Goal: Information Seeking & Learning: Learn about a topic

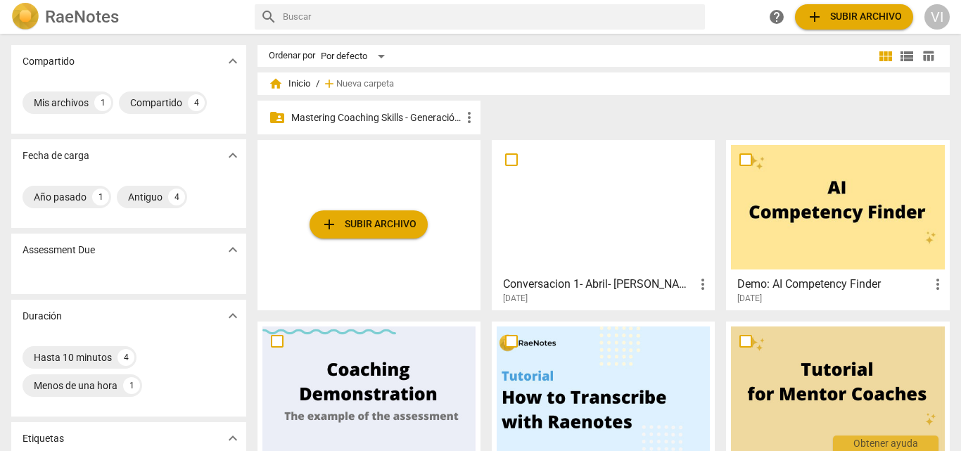
click at [409, 120] on p "Mastering Coaching Skills - Generación 31" at bounding box center [376, 117] width 170 height 15
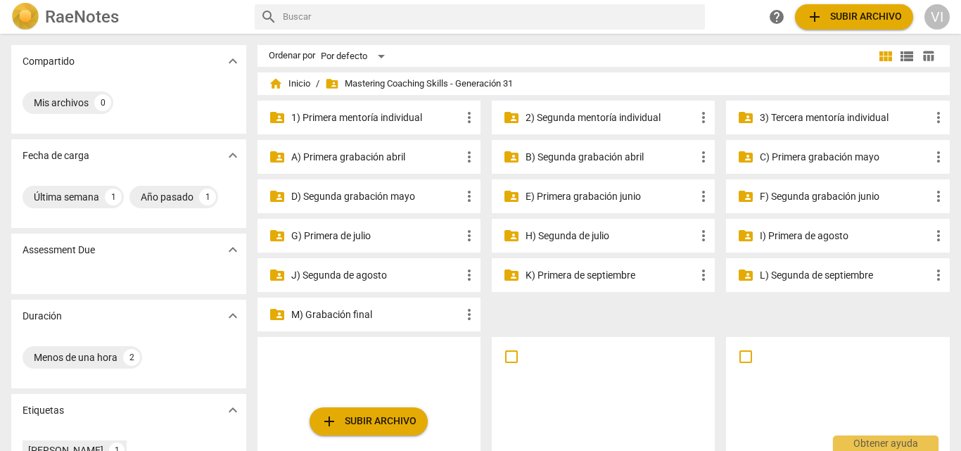
click at [824, 120] on p "3) Tercera mentoría individual" at bounding box center [845, 117] width 170 height 15
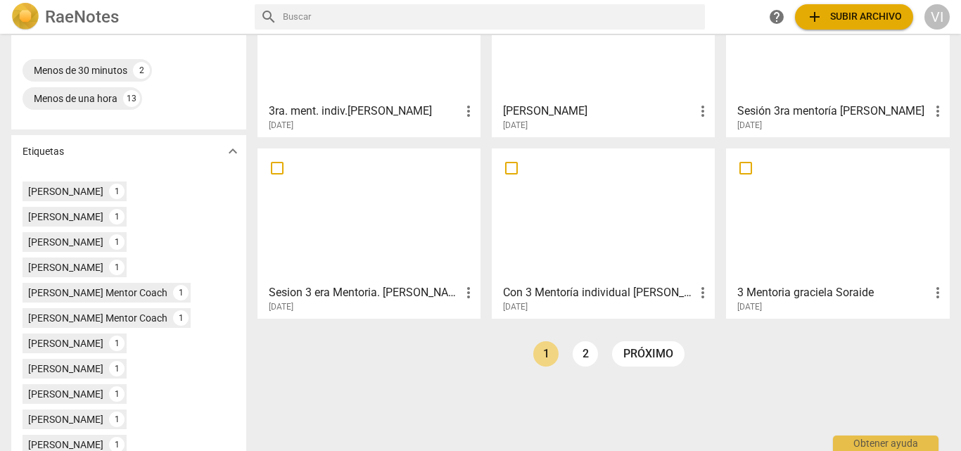
scroll to position [343, 0]
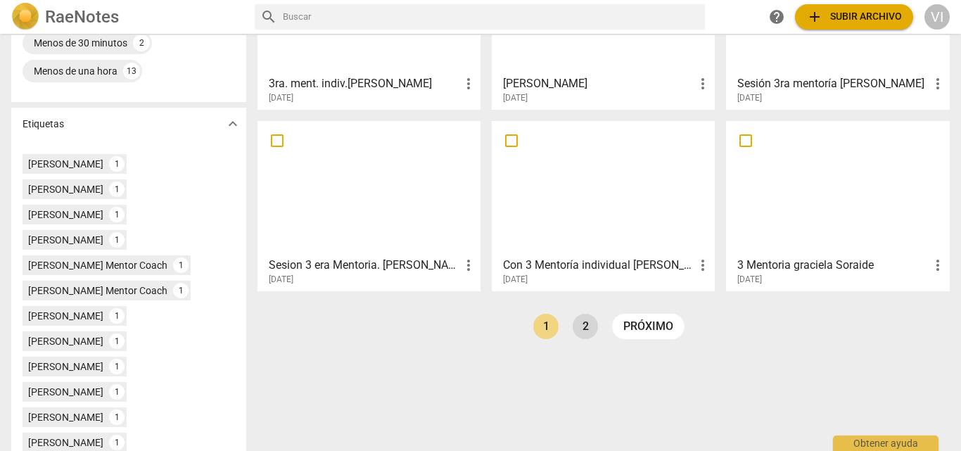
click at [578, 331] on link "2" at bounding box center [585, 326] width 25 height 25
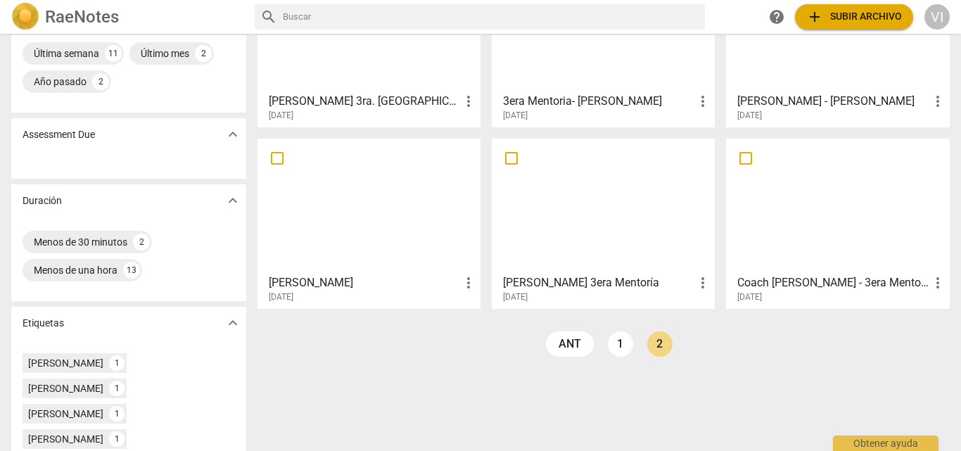
scroll to position [154, 0]
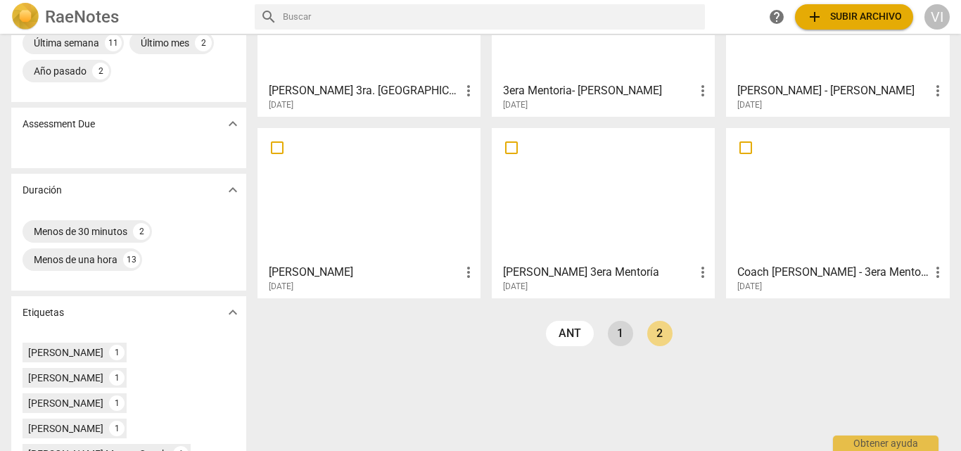
click at [617, 336] on link "1" at bounding box center [620, 333] width 25 height 25
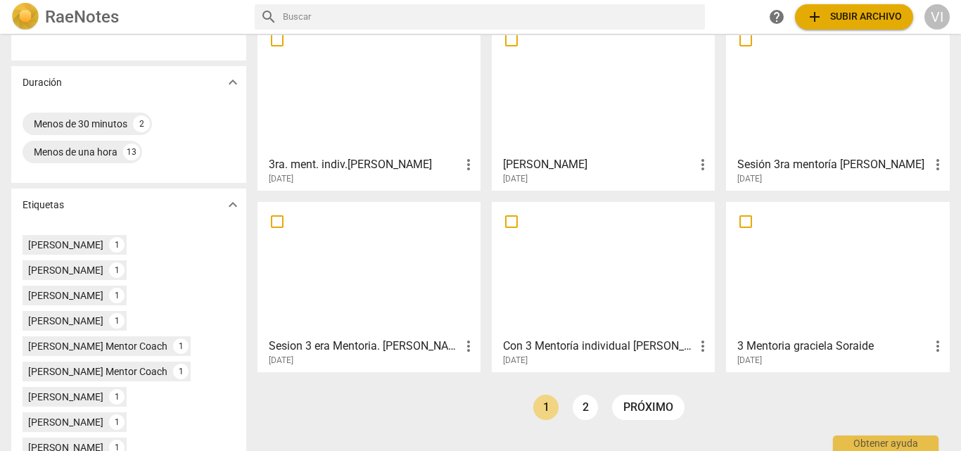
scroll to position [307, 0]
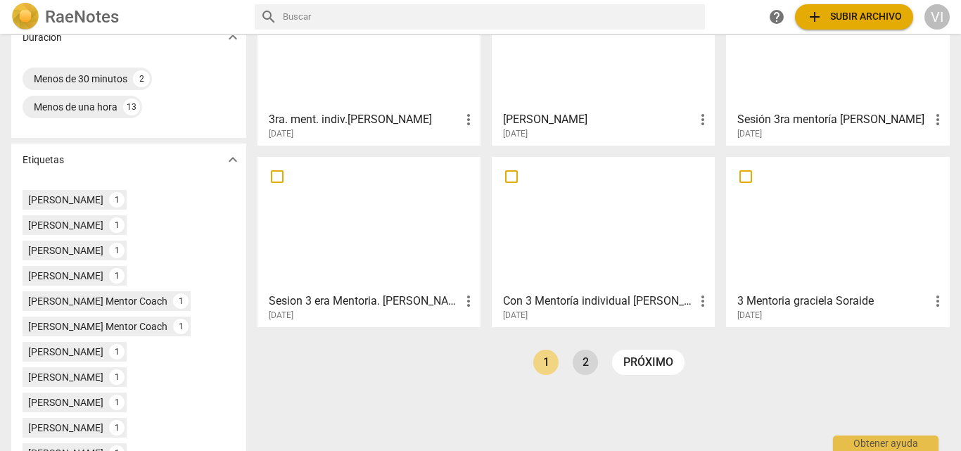
click at [580, 362] on link "2" at bounding box center [585, 362] width 25 height 25
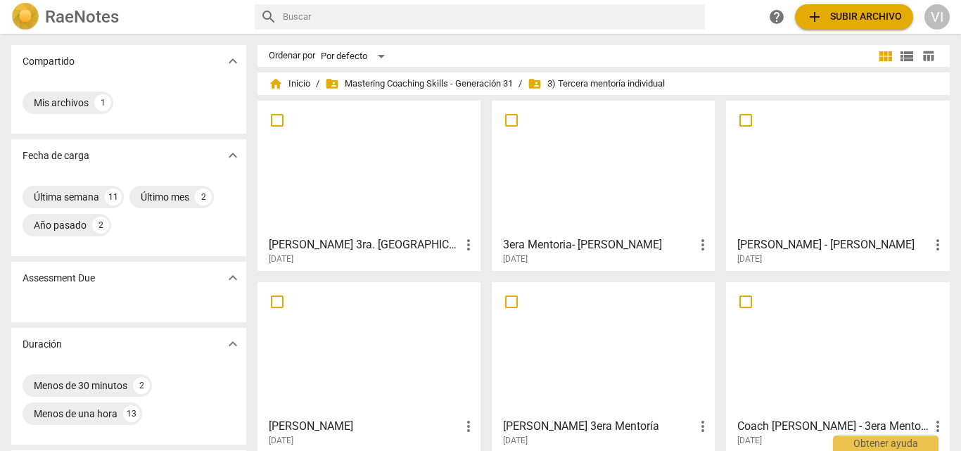
click at [576, 169] on div at bounding box center [603, 168] width 213 height 125
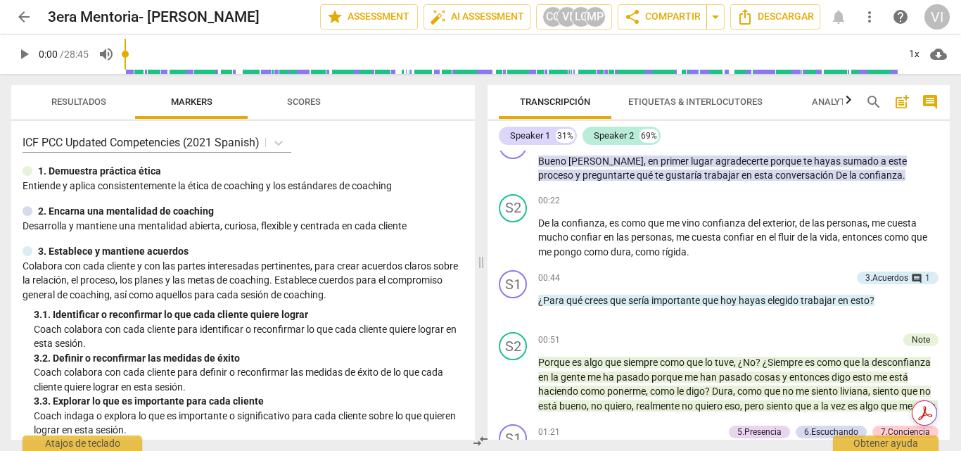
scroll to position [238, 0]
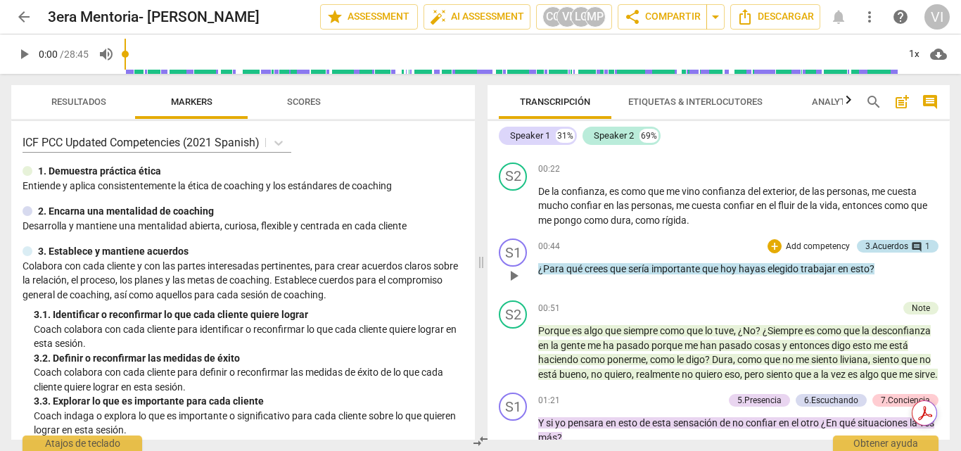
click at [915, 246] on span "comment" at bounding box center [916, 246] width 11 height 11
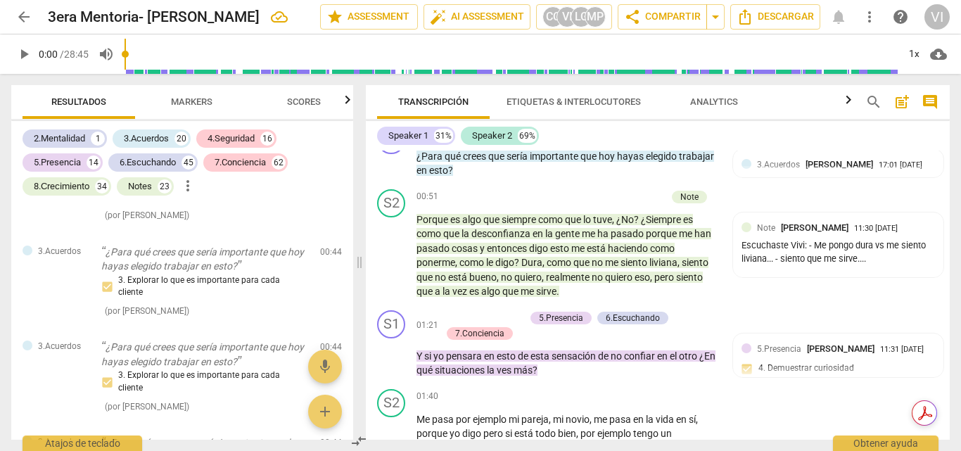
scroll to position [330, 0]
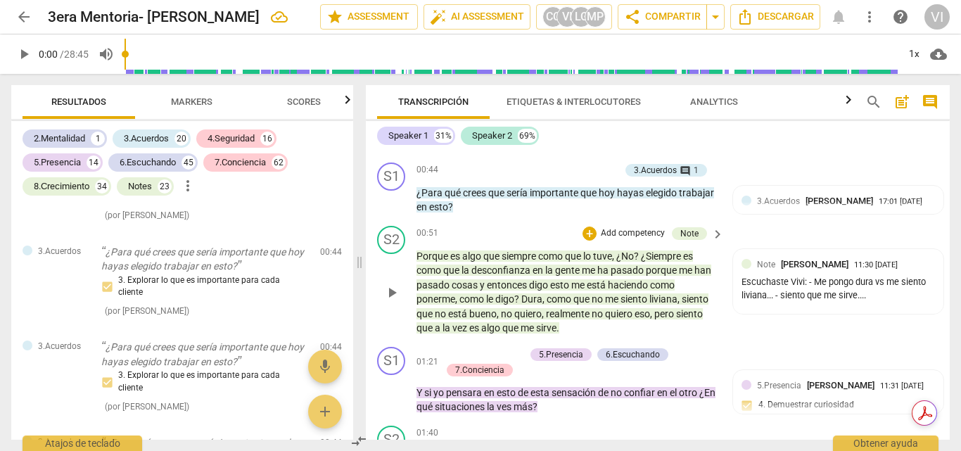
click at [644, 234] on p "Add competency" at bounding box center [632, 233] width 67 height 13
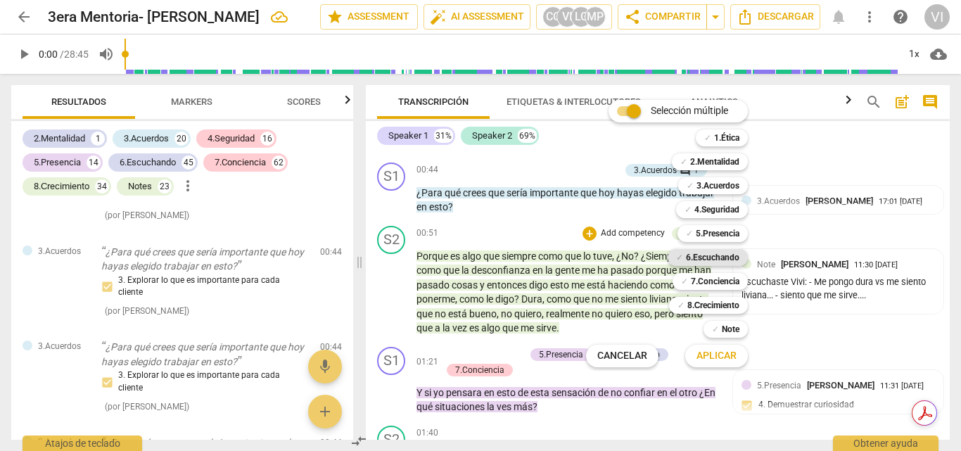
click at [711, 255] on b "6.Escuchando" at bounding box center [712, 257] width 53 height 17
click at [719, 357] on span "Aplicar" at bounding box center [717, 356] width 40 height 14
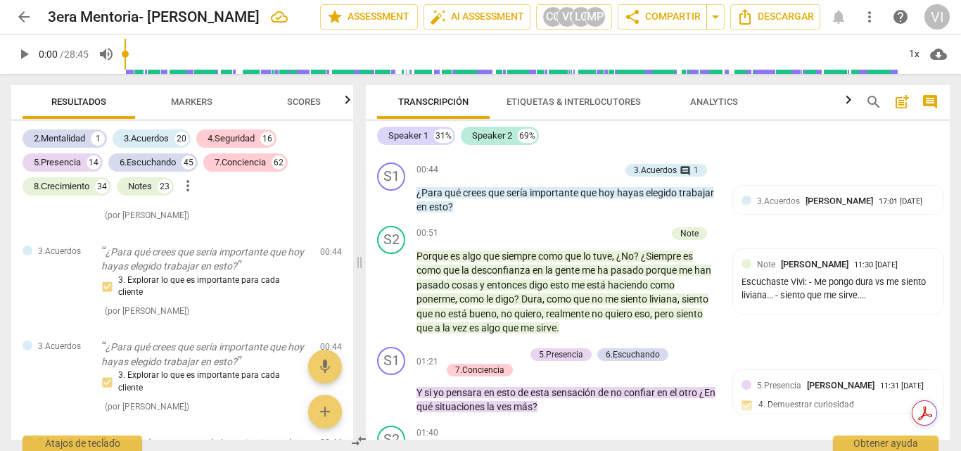
drag, startPoint x: 950, startPoint y: 167, endPoint x: 948, endPoint y: 179, distance: 12.1
click at [948, 179] on div "Transcripción Etiquetas & Interlocutores Analytics search post_add comment Spea…" at bounding box center [660, 262] width 601 height 377
drag, startPoint x: 950, startPoint y: 169, endPoint x: 950, endPoint y: 181, distance: 12.0
click at [950, 181] on div "Transcripción Etiquetas & Interlocutores Analytics search post_add comment Spea…" at bounding box center [660, 262] width 601 height 377
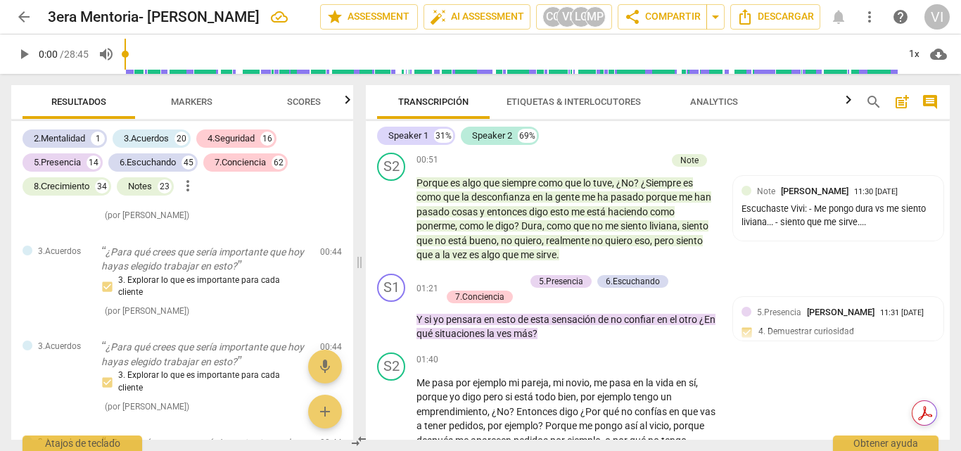
scroll to position [440, 0]
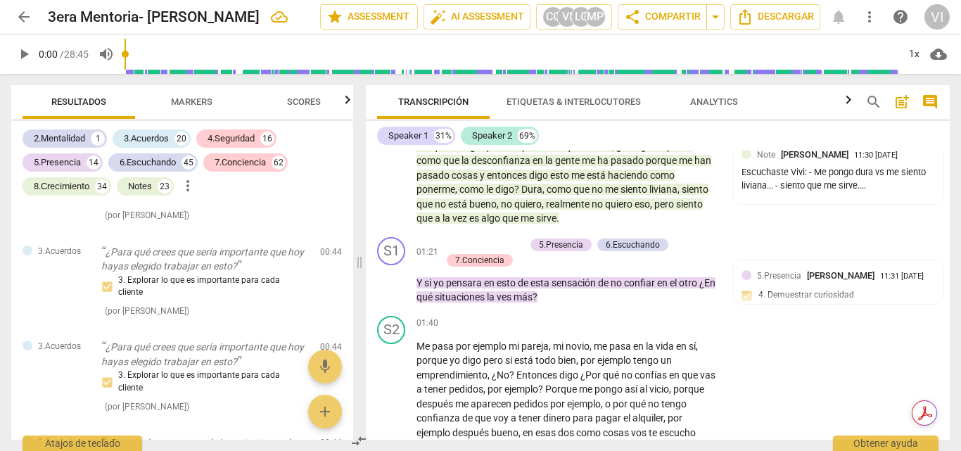
drag, startPoint x: 944, startPoint y: 167, endPoint x: 945, endPoint y: 178, distance: 10.6
click at [945, 178] on div "format_bold format_list_bulleted Leonor Gutierrez arrow_downward delete Summary…" at bounding box center [658, 295] width 584 height 289
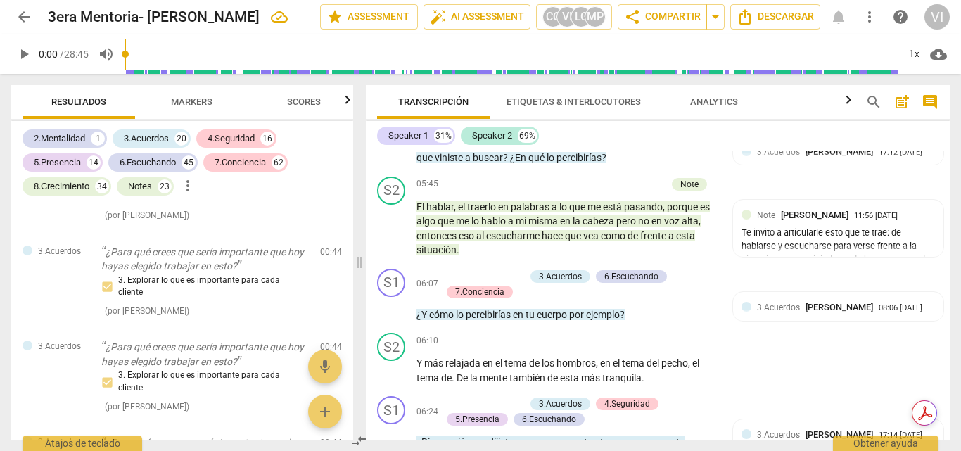
scroll to position [1576, 0]
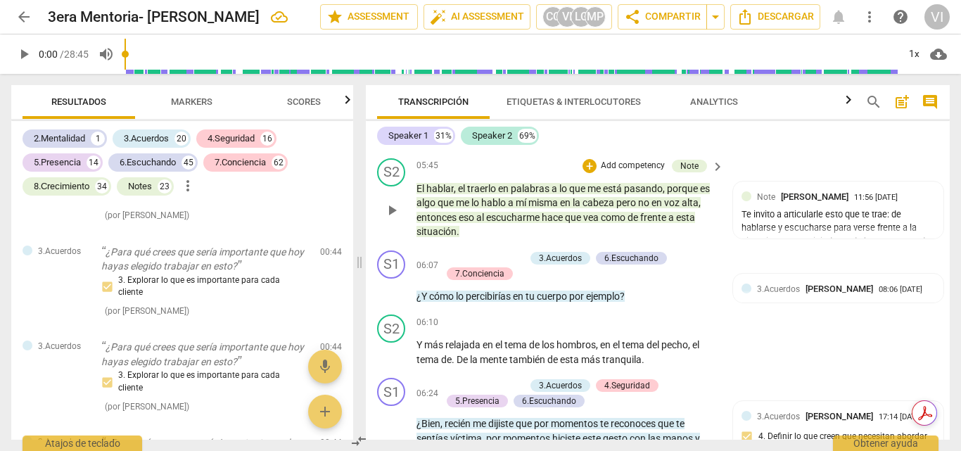
drag, startPoint x: 943, startPoint y: 218, endPoint x: 943, endPoint y: 230, distance: 12.0
click at [943, 230] on div "S2 play_arrow pause 05:45 + Add competency Note keyboard_arrow_right El hablar …" at bounding box center [658, 199] width 584 height 92
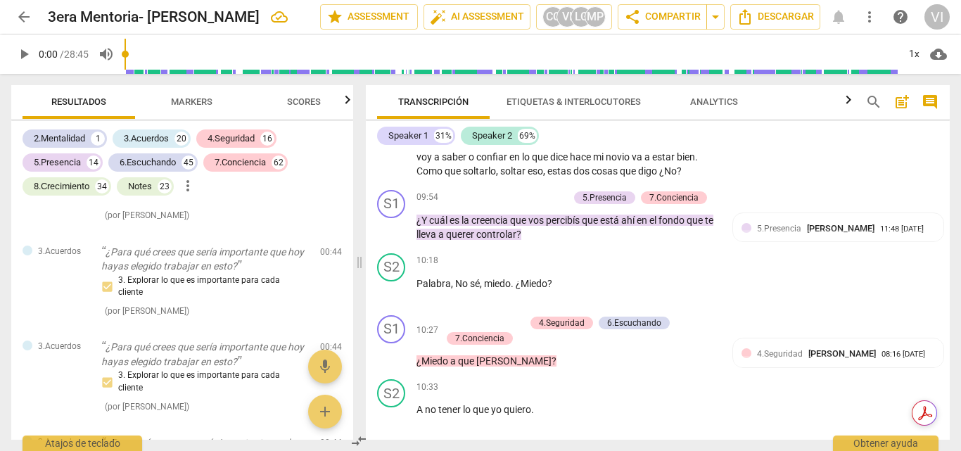
scroll to position [2730, 0]
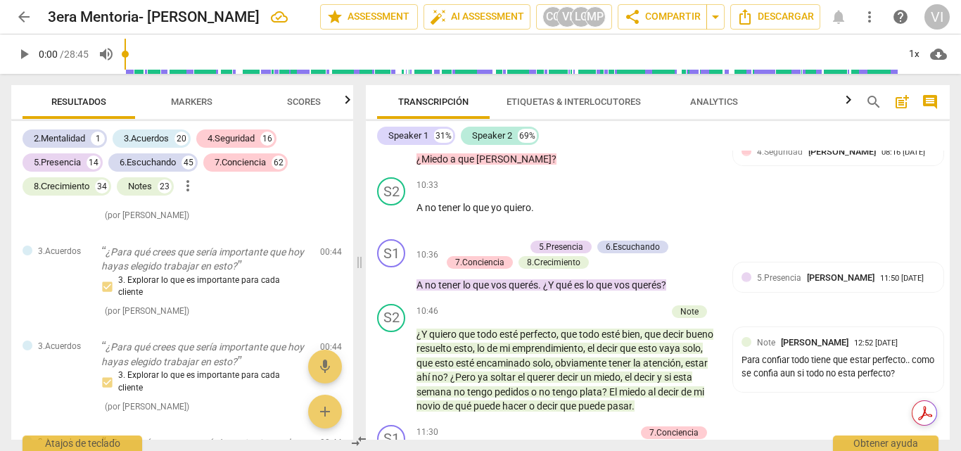
drag, startPoint x: 950, startPoint y: 261, endPoint x: 949, endPoint y: 271, distance: 9.9
click at [949, 271] on div "Transcripción Etiquetas & Interlocutores Analytics search post_add comment Spea…" at bounding box center [660, 262] width 601 height 377
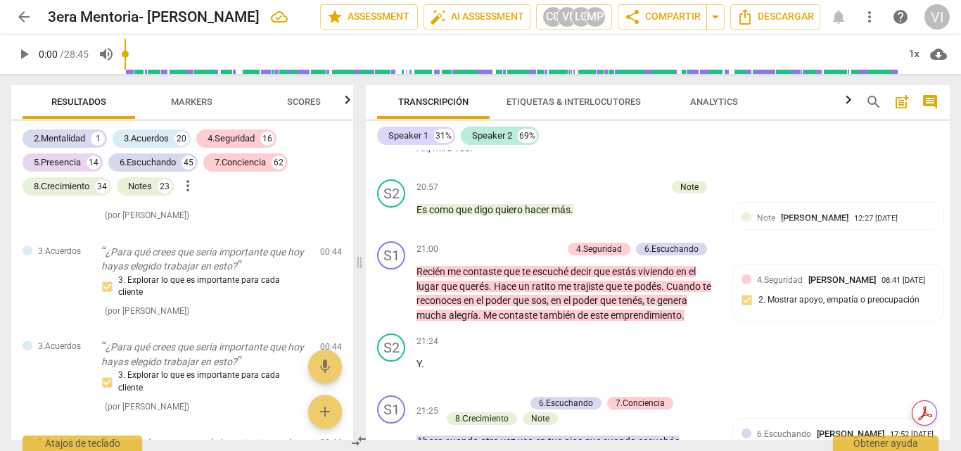
scroll to position [5388, 0]
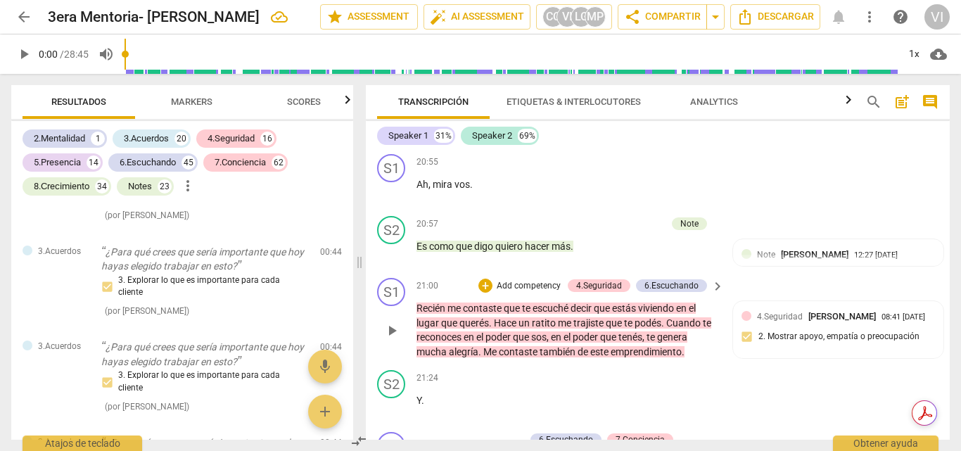
drag, startPoint x: 944, startPoint y: 360, endPoint x: 944, endPoint y: 379, distance: 18.3
click at [944, 364] on div "S1 play_arrow pause 21:00 + Add competency 4.Seguridad 6.Escuchando keyboard_ar…" at bounding box center [658, 318] width 584 height 92
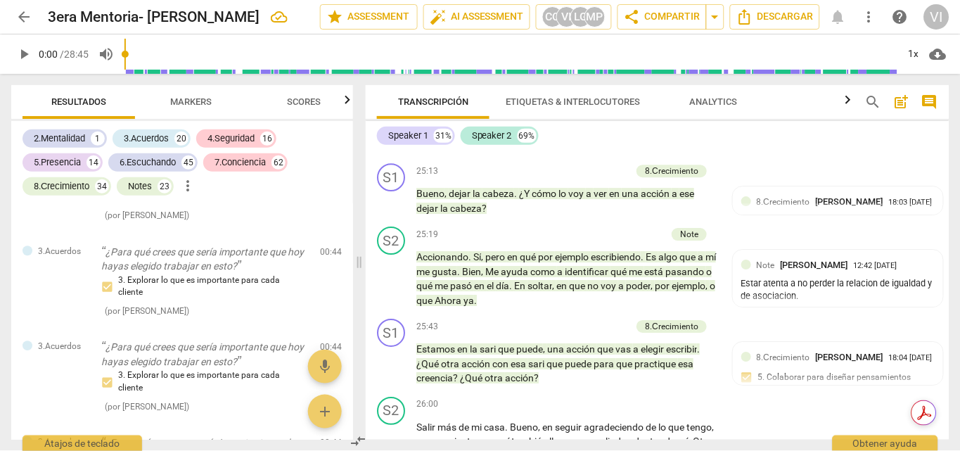
scroll to position [6560, 0]
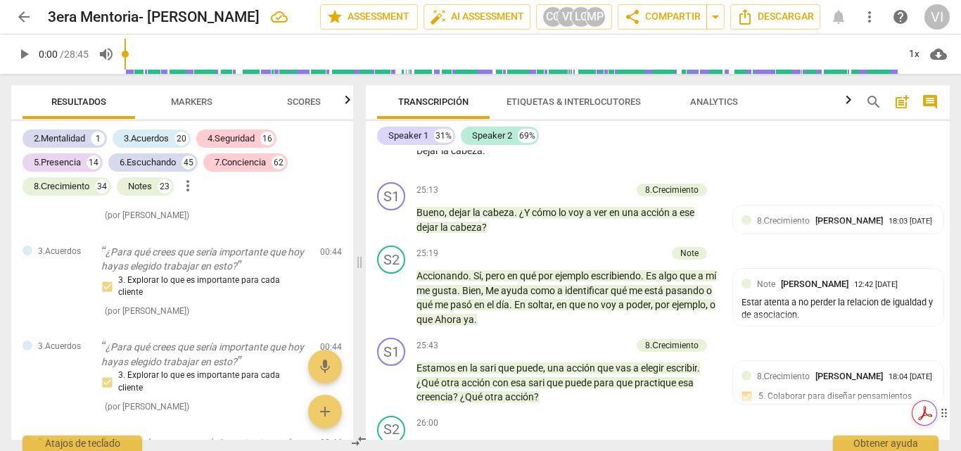
click at [950, 414] on div "Obtén resúmenes e información clave con el Asistente de IA con tecnología de Ad…" at bounding box center [936, 412] width 49 height 25
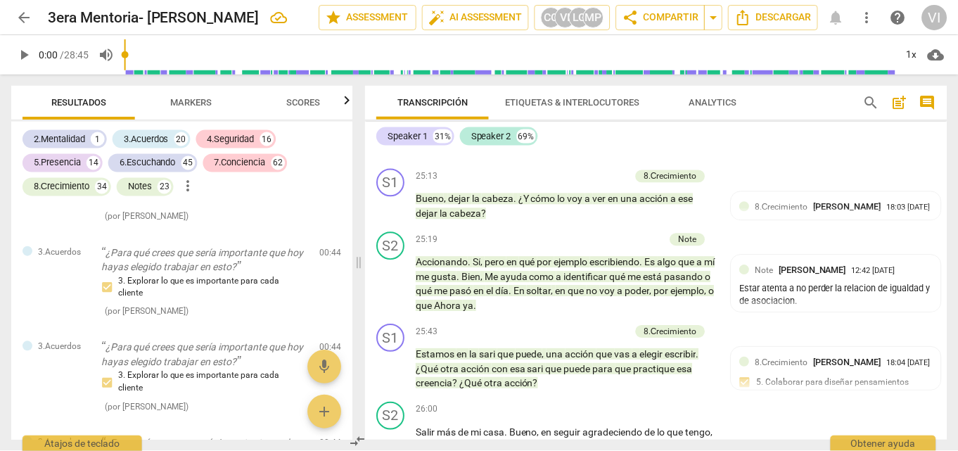
scroll to position [10781, 0]
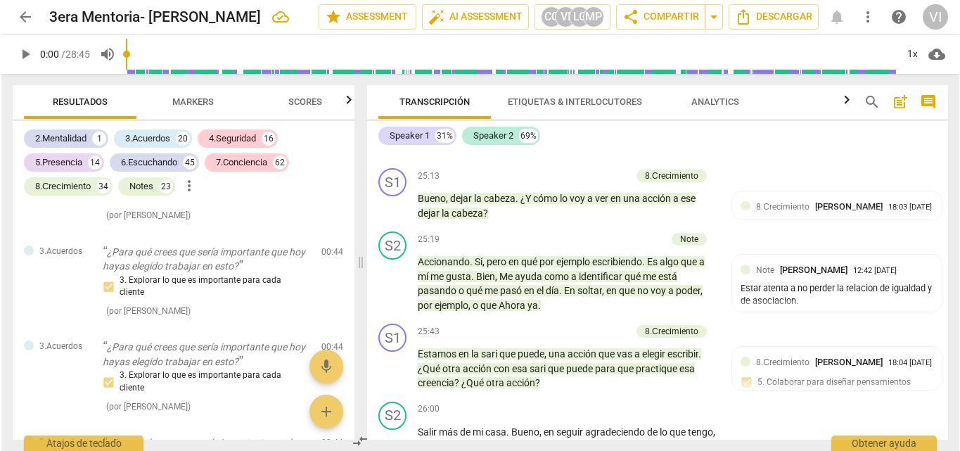
scroll to position [6560, 0]
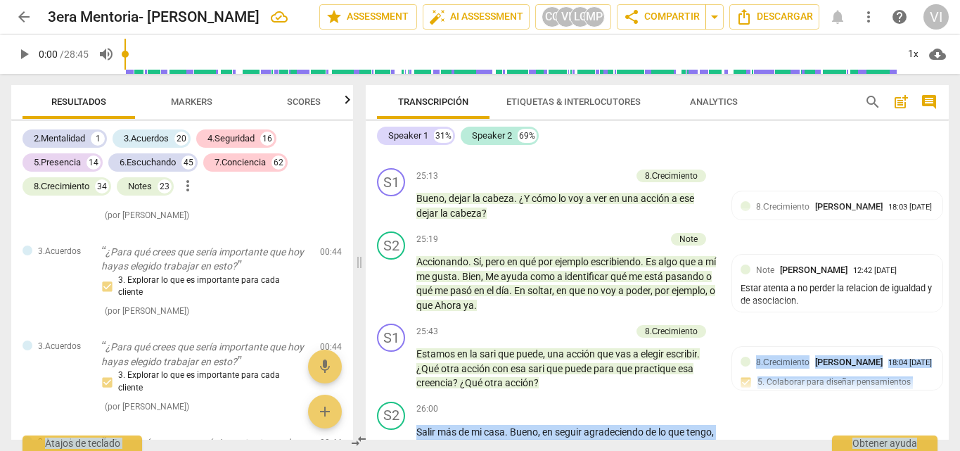
drag, startPoint x: 950, startPoint y: 411, endPoint x: 950, endPoint y: 424, distance: 12.7
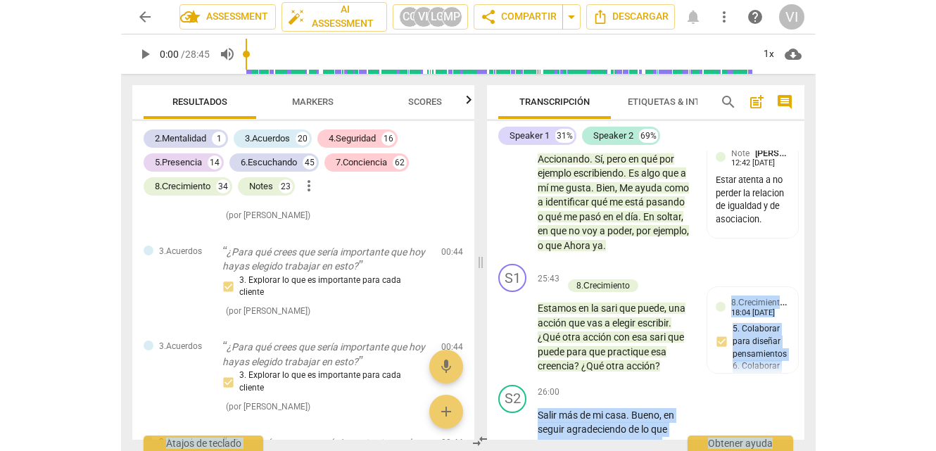
scroll to position [10781, 0]
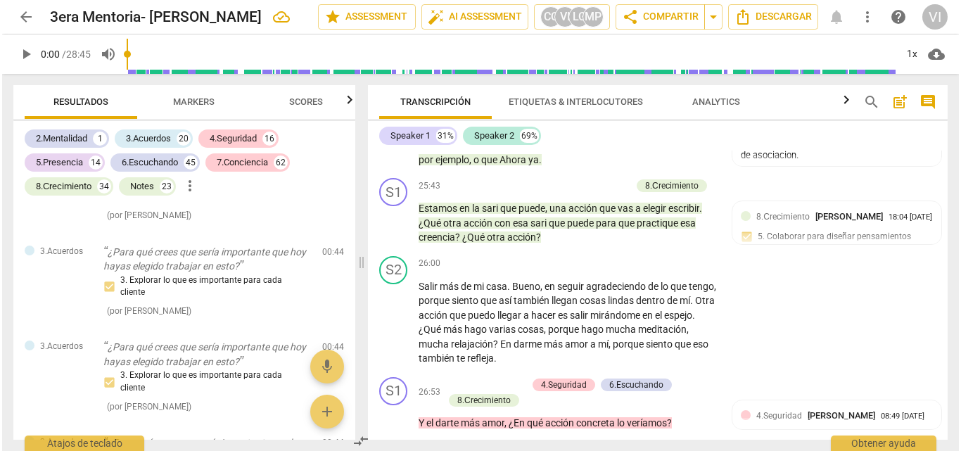
scroll to position [6560, 0]
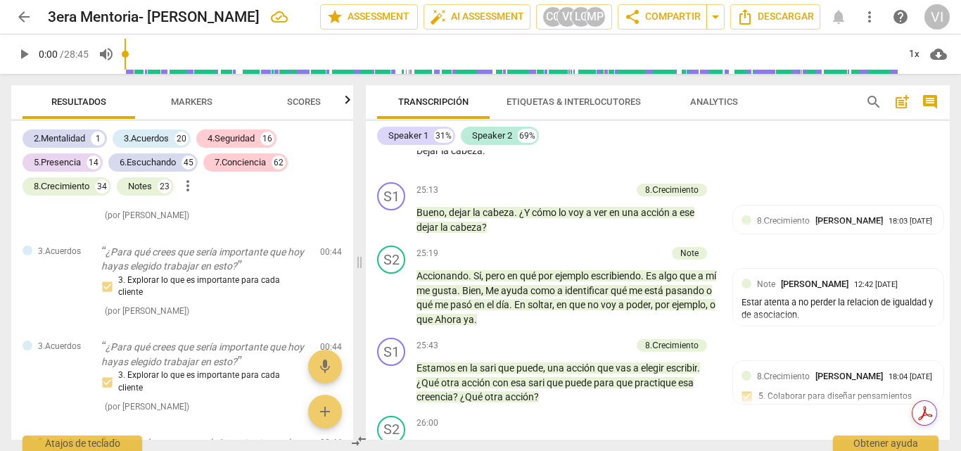
drag, startPoint x: 872, startPoint y: 222, endPoint x: 924, endPoint y: 145, distance: 93.1
click at [924, 145] on div "Speaker 1 31% Speaker 2 69%" at bounding box center [657, 136] width 561 height 24
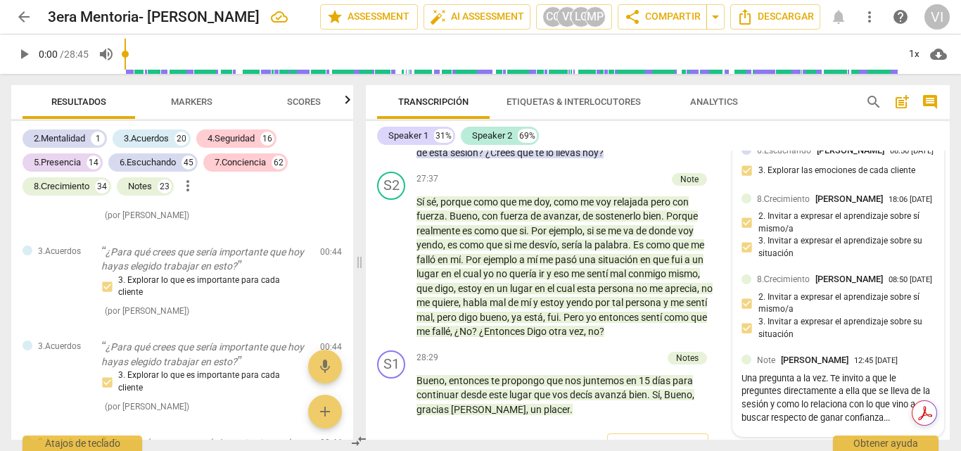
scroll to position [7239, 0]
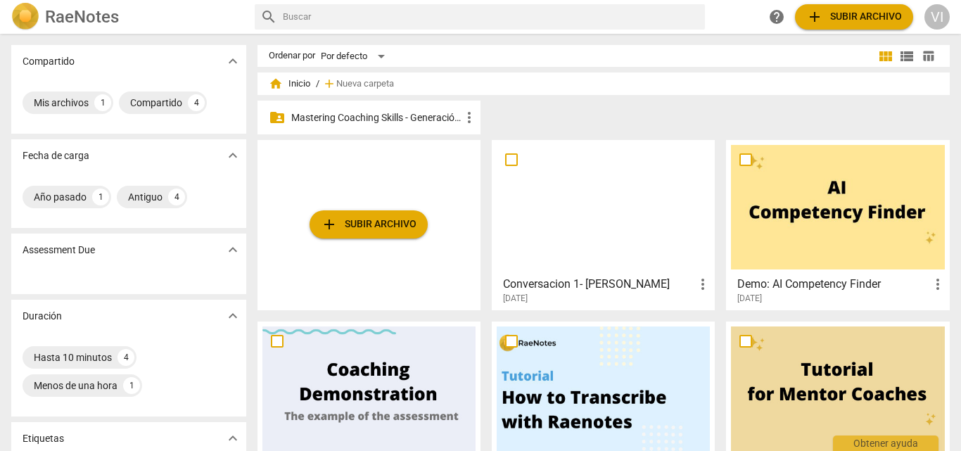
click at [393, 113] on p "Mastering Coaching Skills - Generación 31" at bounding box center [376, 117] width 170 height 15
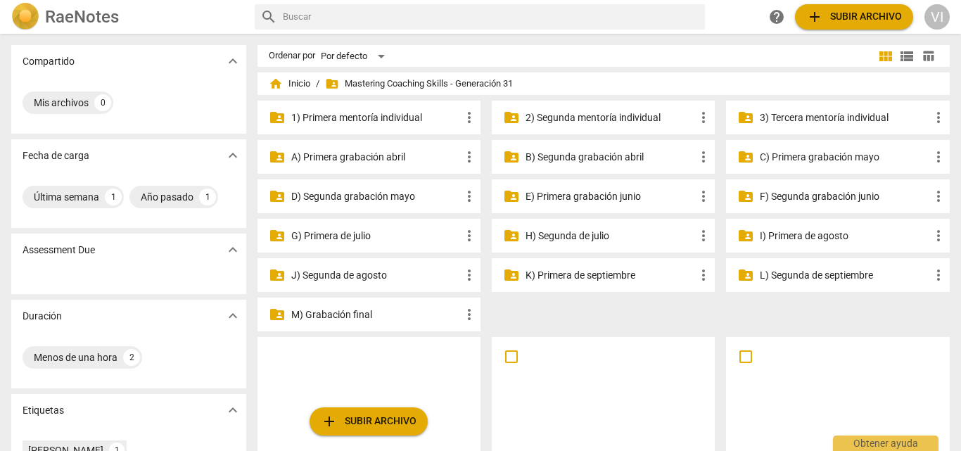
click at [815, 117] on p "3) Tercera mentoría individual" at bounding box center [845, 117] width 170 height 15
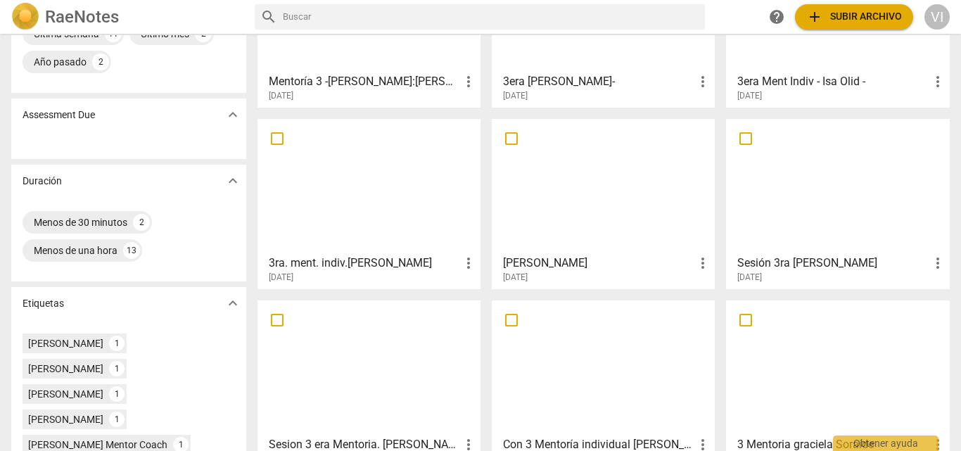
scroll to position [211, 0]
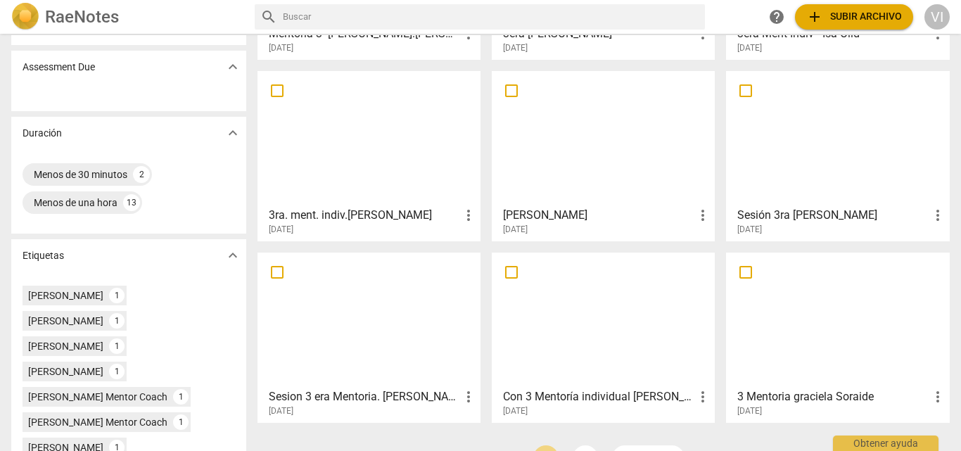
click at [832, 169] on div at bounding box center [837, 138] width 213 height 125
